Goal: Task Accomplishment & Management: Use online tool/utility

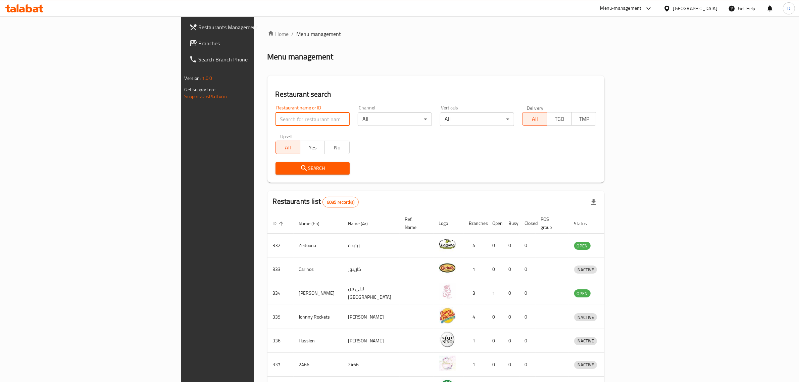
click at [276, 118] on input "search" at bounding box center [313, 118] width 74 height 13
click at [276, 117] on input "search" at bounding box center [313, 118] width 74 height 13
click at [634, 5] on div "Menu-management" at bounding box center [620, 8] width 41 height 8
click at [622, 67] on div "Restaurant-Management" at bounding box center [612, 74] width 63 height 15
click at [276, 117] on input "search" at bounding box center [313, 118] width 74 height 13
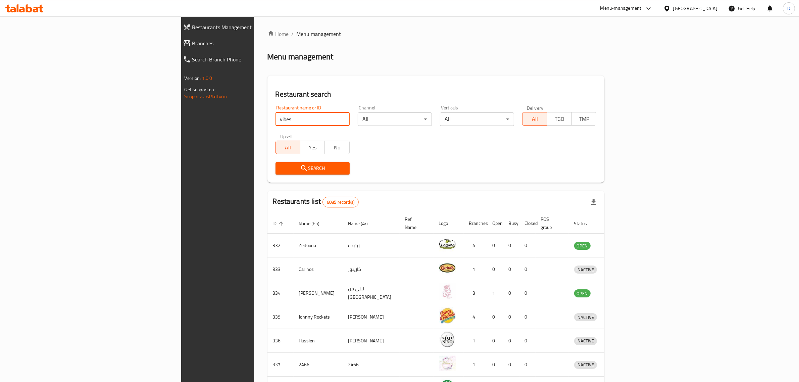
type input "vibes"
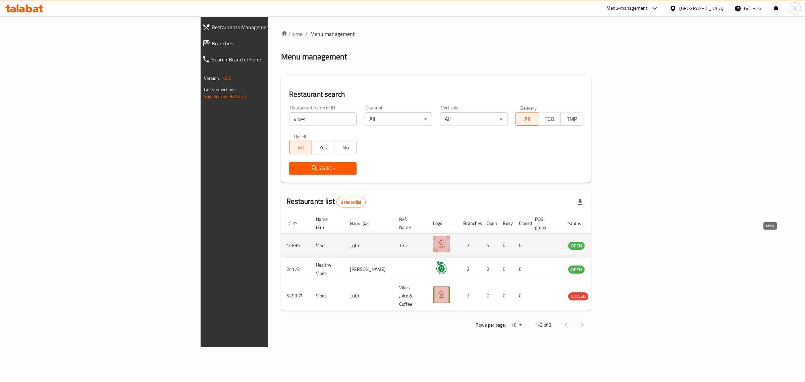
click at [612, 241] on icon "enhanced table" at bounding box center [608, 245] width 8 height 8
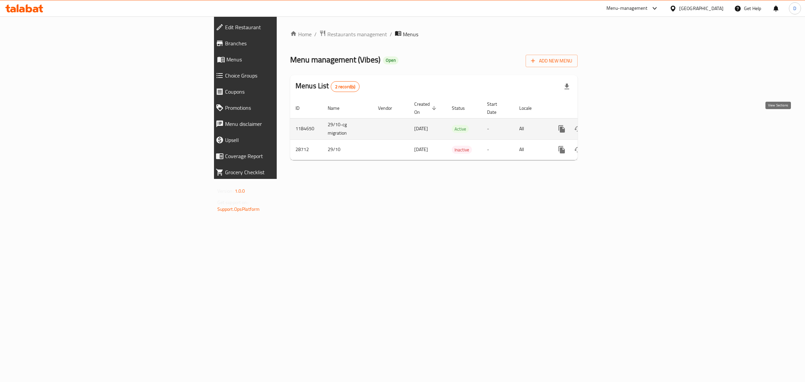
click at [614, 125] on icon "enhanced table" at bounding box center [610, 129] width 8 height 8
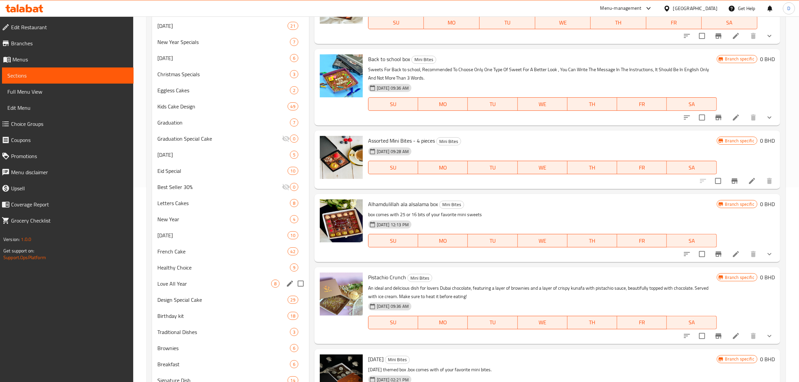
scroll to position [210, 0]
